Goal: Information Seeking & Learning: Learn about a topic

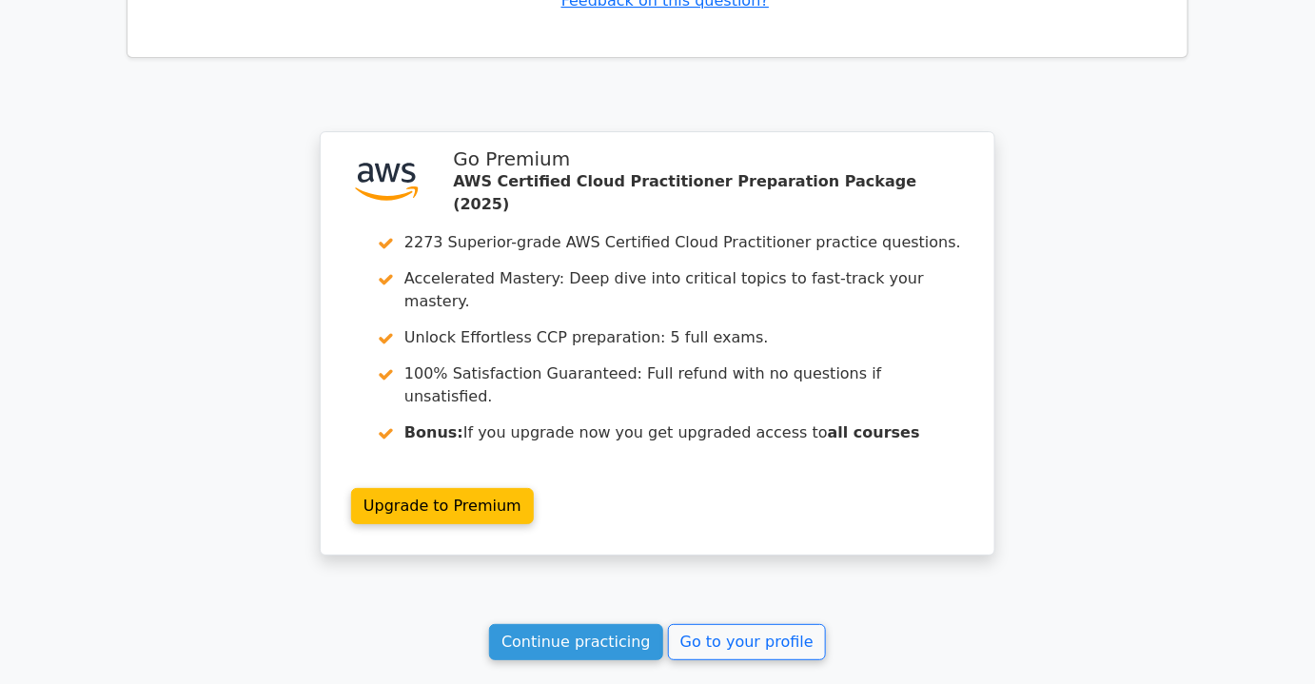
scroll to position [2327, 0]
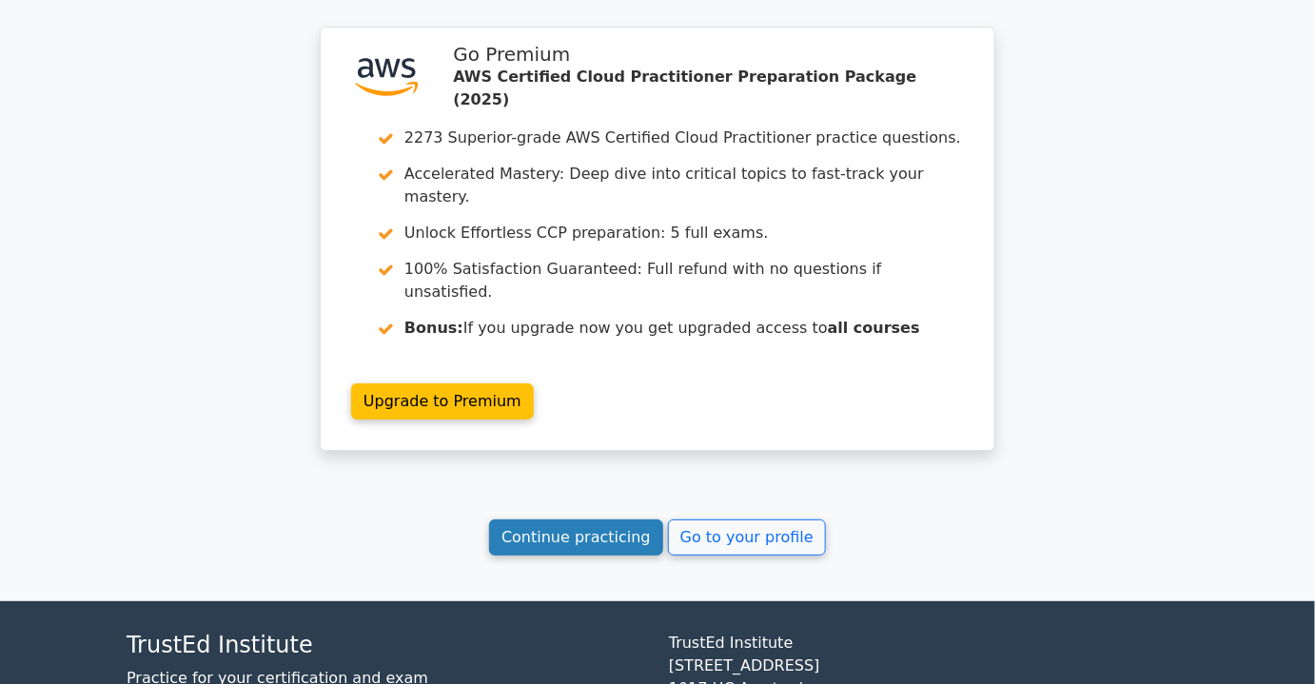
click at [607, 520] on link "Continue practicing" at bounding box center [576, 538] width 174 height 36
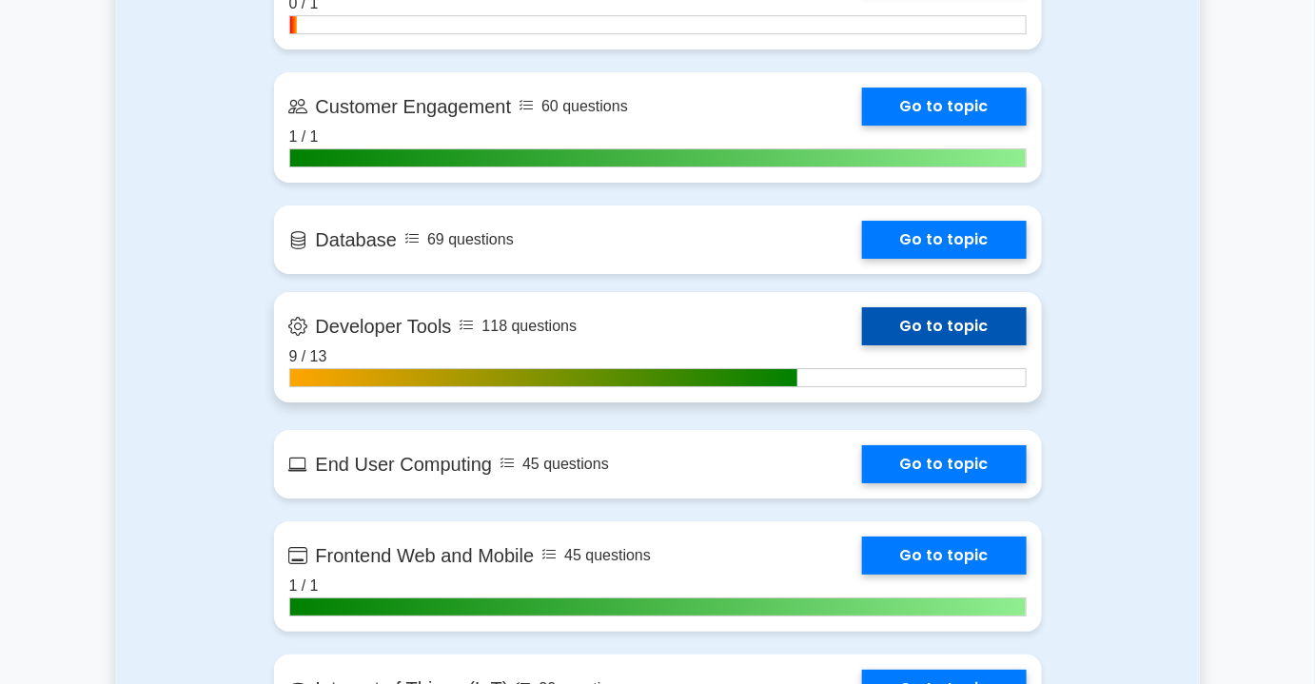
scroll to position [2075, 0]
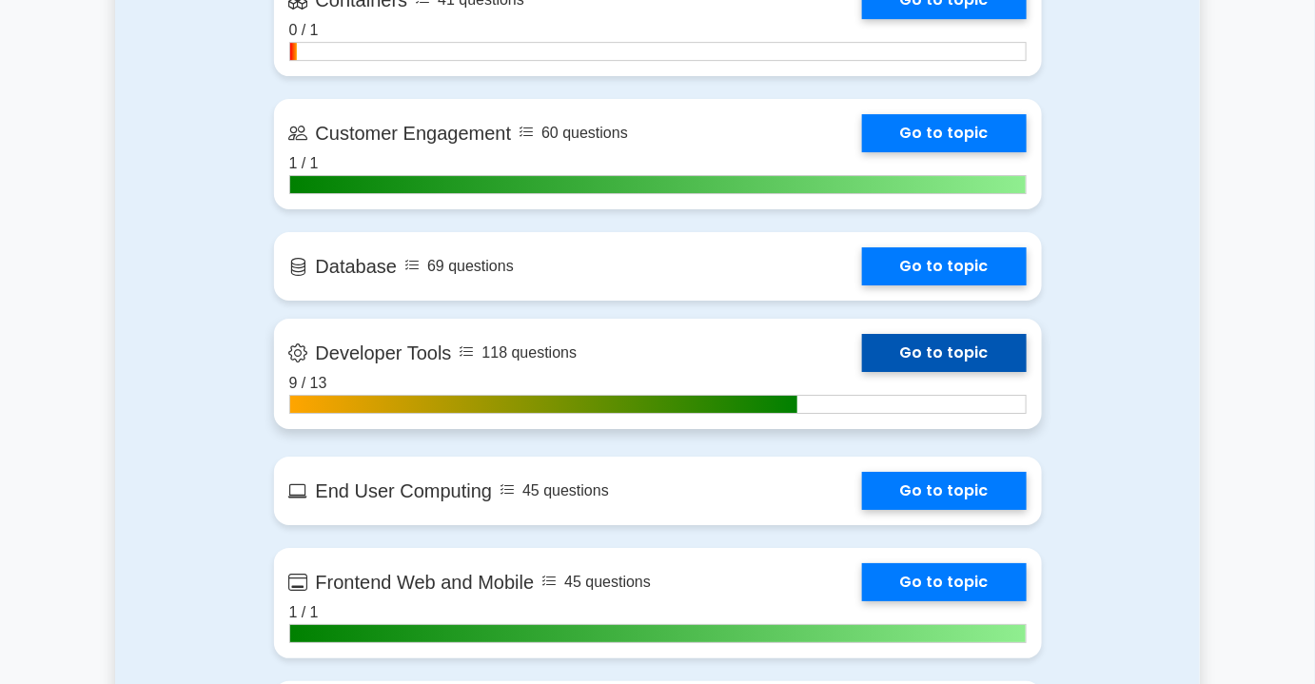
click at [862, 372] on link "Go to topic" at bounding box center [944, 353] width 165 height 38
